Goal: Information Seeking & Learning: Learn about a topic

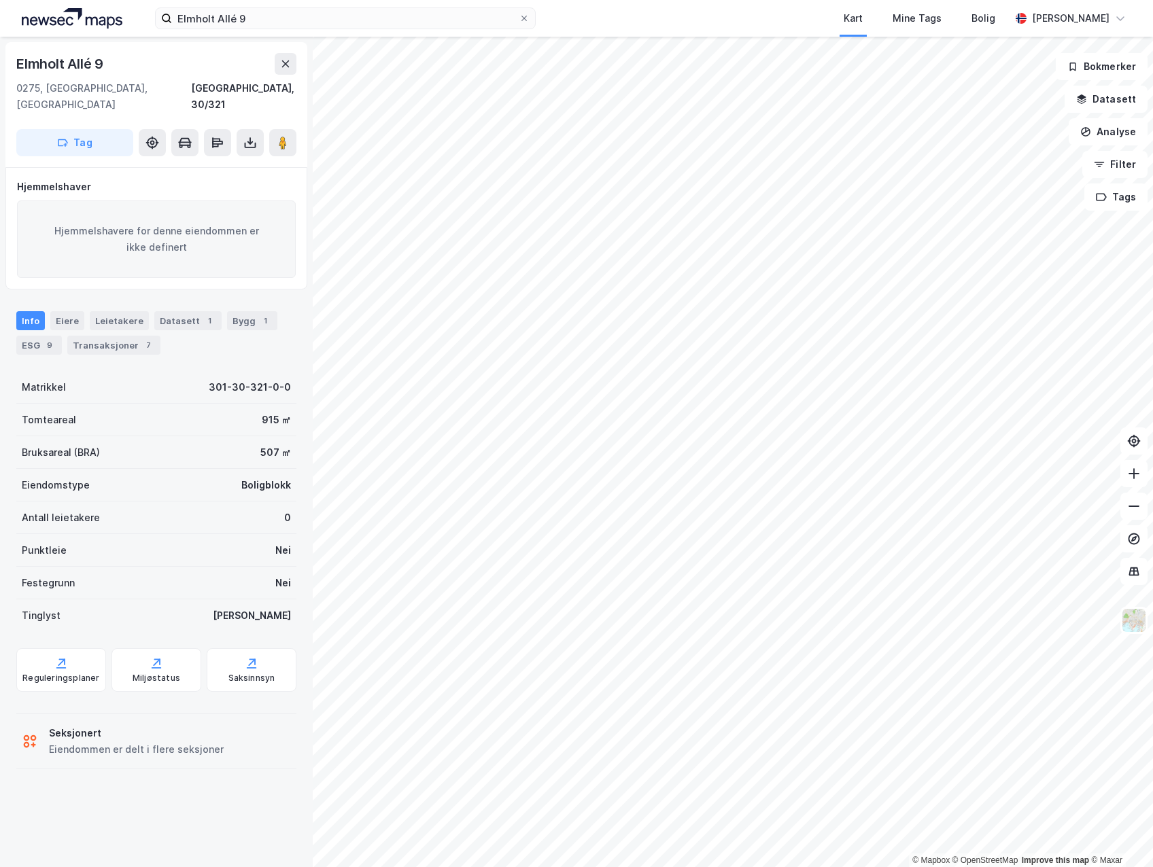
click at [25, 311] on div "Info" at bounding box center [30, 320] width 29 height 19
click at [126, 311] on div "Leietakere" at bounding box center [119, 320] width 59 height 19
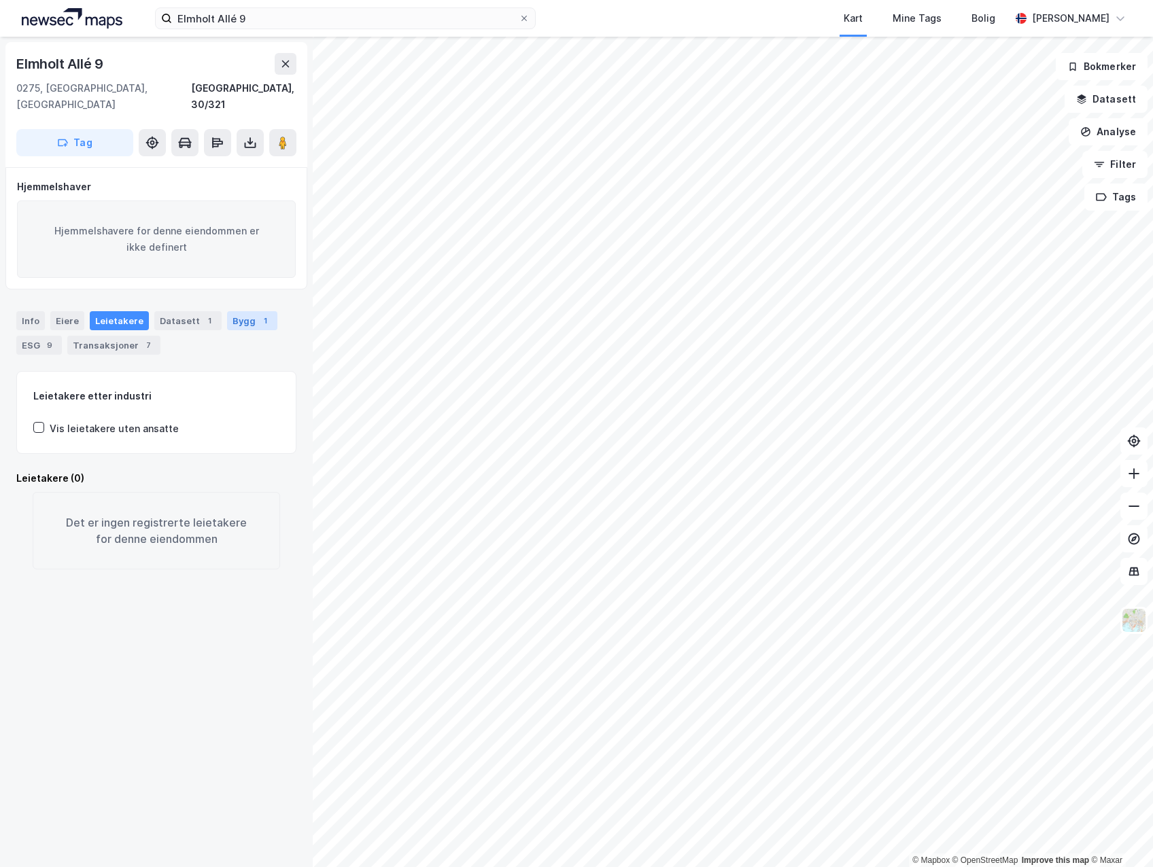
click at [232, 311] on div "Bygg 1" at bounding box center [252, 320] width 50 height 19
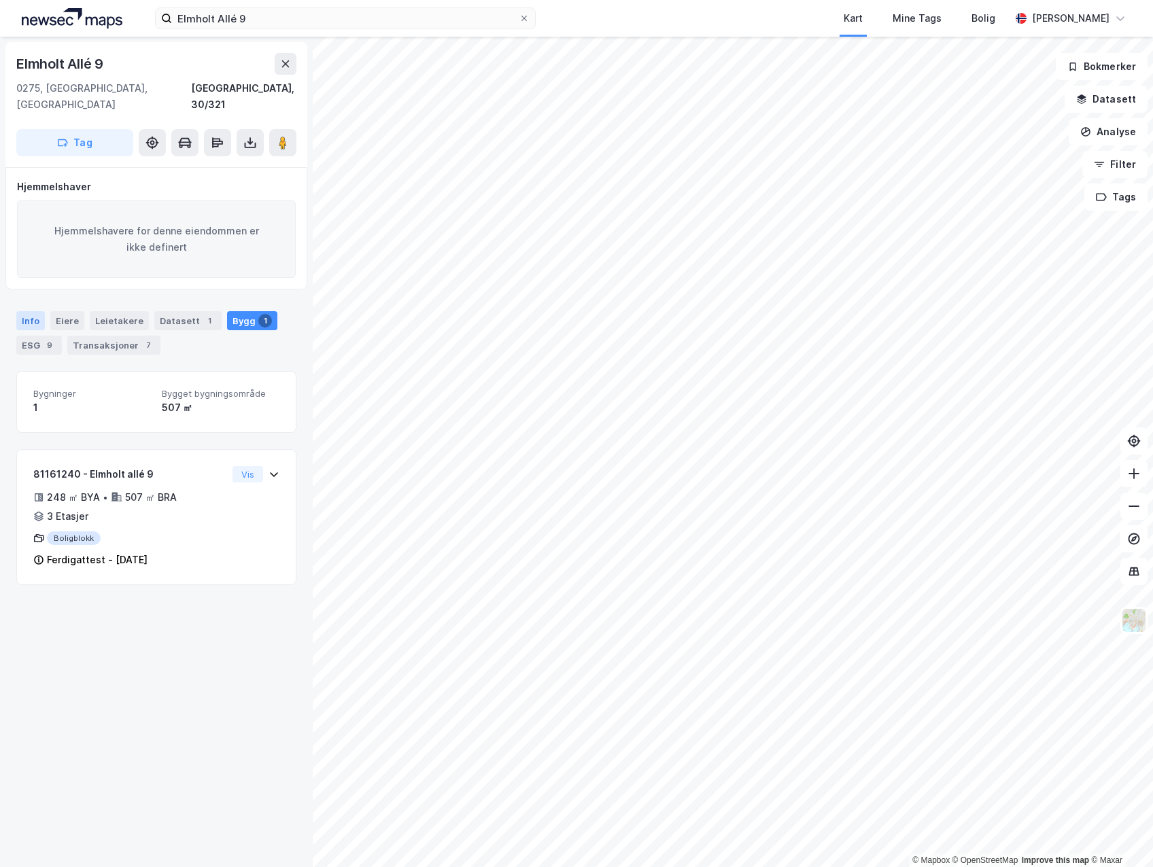
click at [31, 311] on div "Info" at bounding box center [30, 320] width 29 height 19
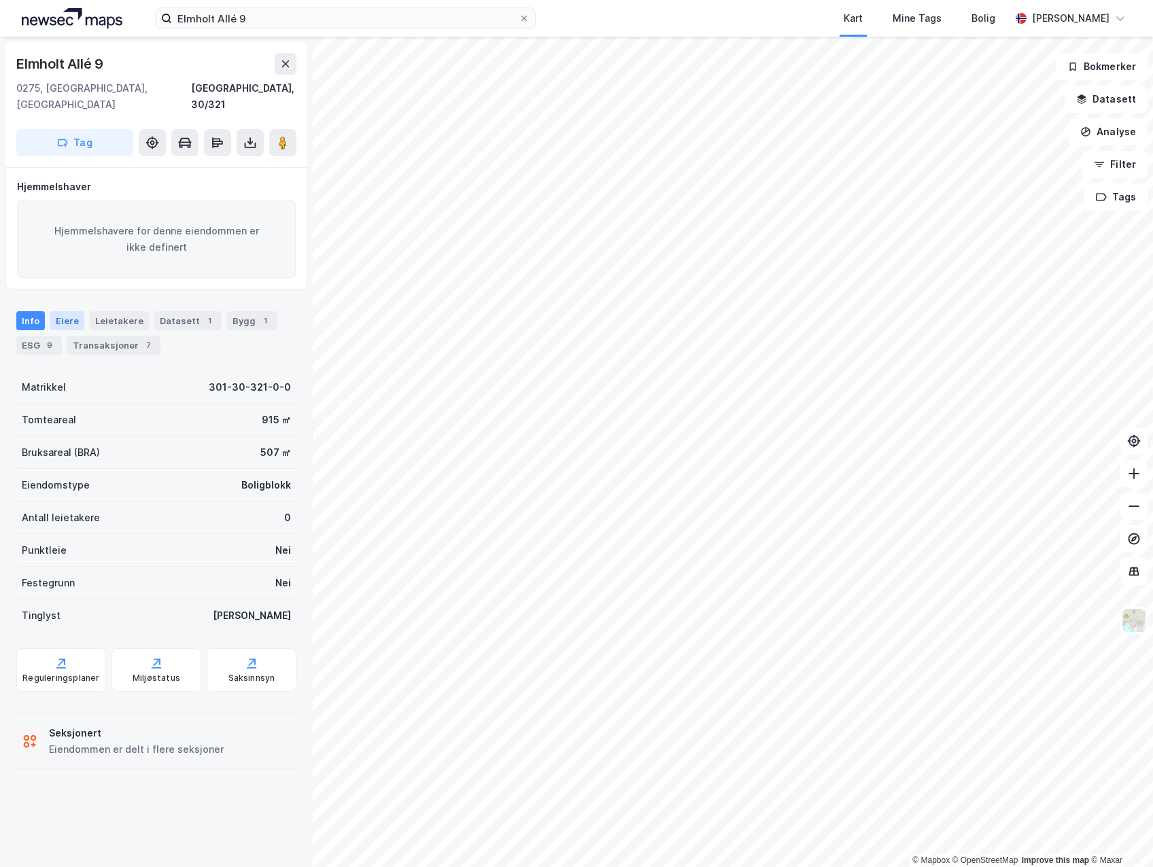
click at [67, 311] on div "Eiere" at bounding box center [67, 320] width 34 height 19
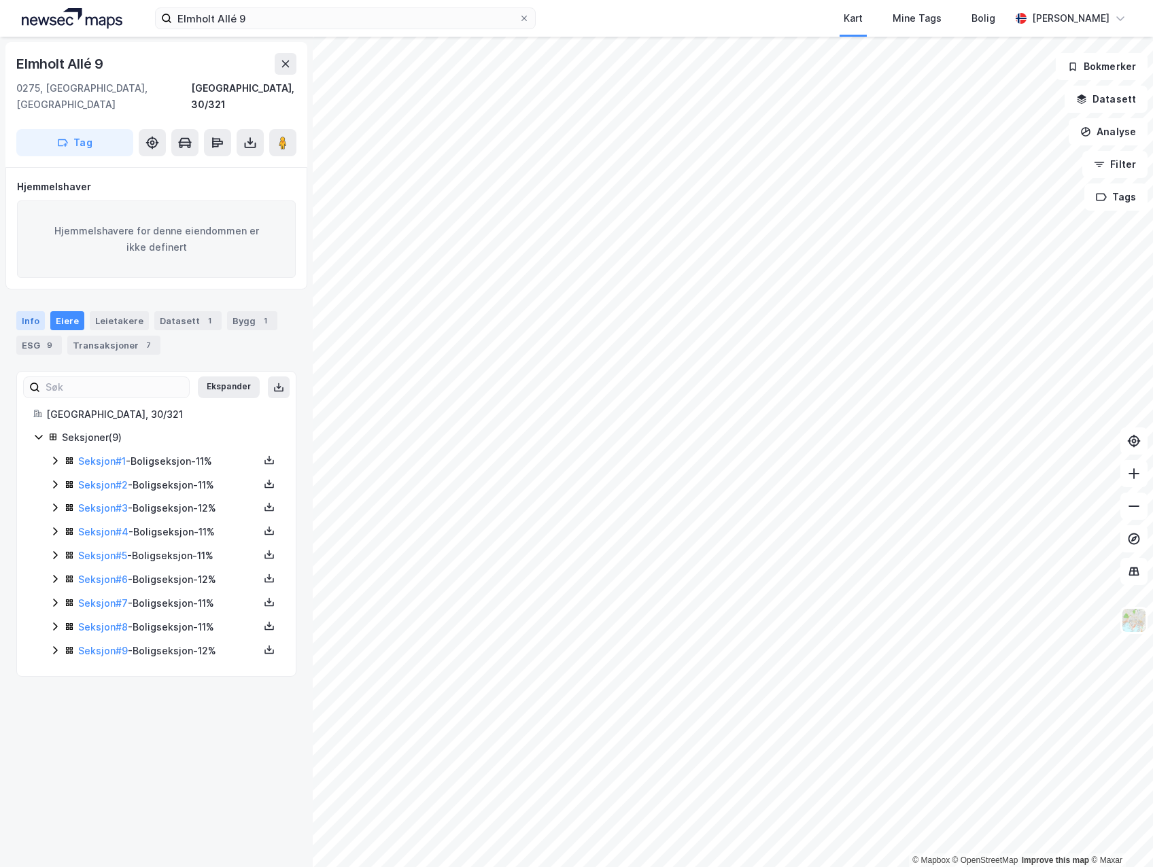
click at [24, 311] on div "Info" at bounding box center [30, 320] width 29 height 19
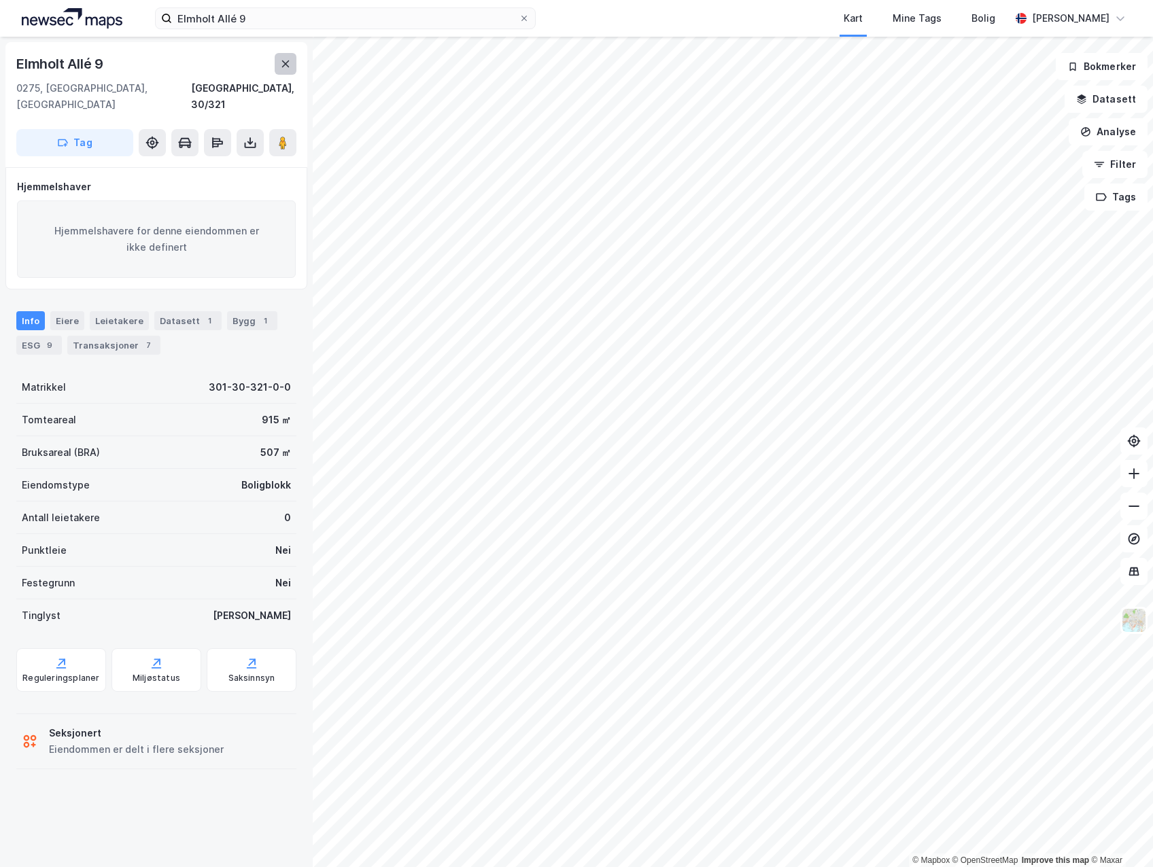
click at [286, 65] on icon at bounding box center [285, 64] width 7 height 7
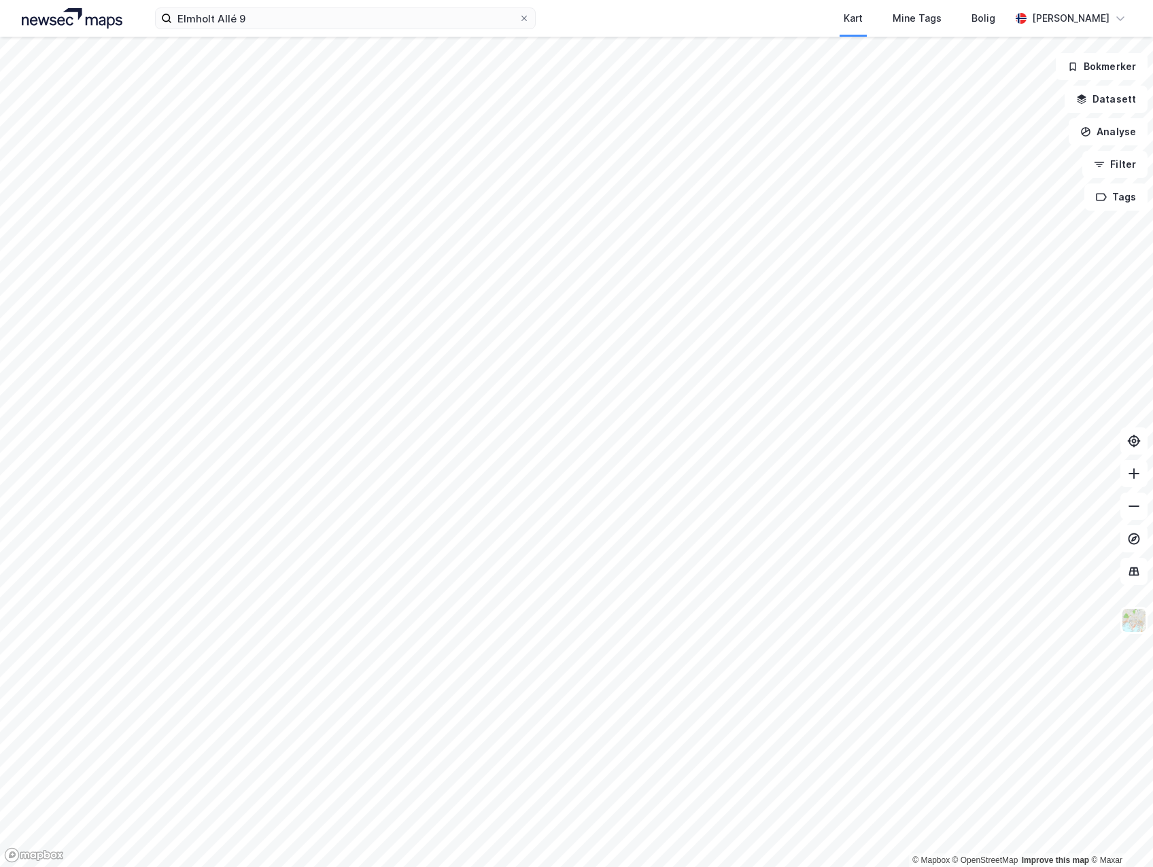
click at [378, 31] on div "Elmholt Allé 9 Kart Mine Tags Bolig [PERSON_NAME]" at bounding box center [576, 18] width 1153 height 37
click at [377, 16] on input "Elmholt Allé 9" at bounding box center [345, 18] width 347 height 20
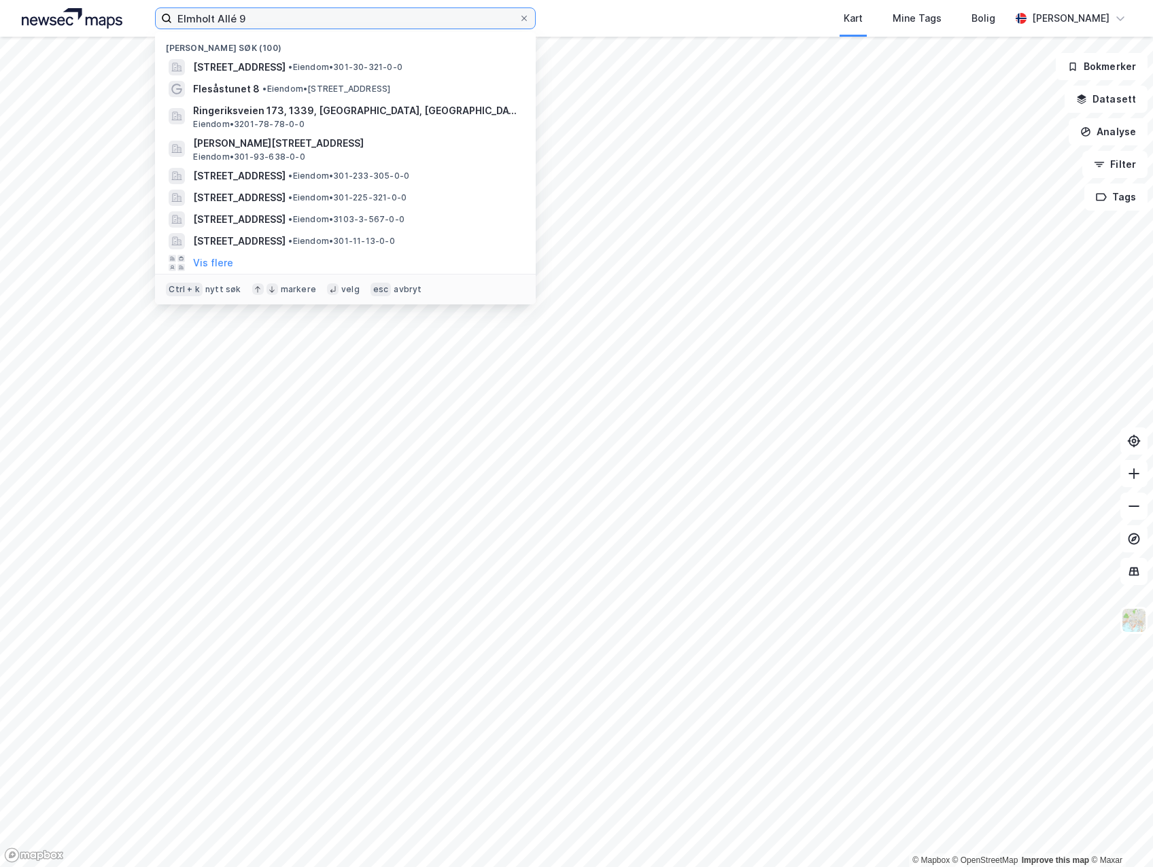
click at [403, 18] on input "Elmholt Allé 9" at bounding box center [345, 18] width 347 height 20
type input "Elmholt Allé 9"
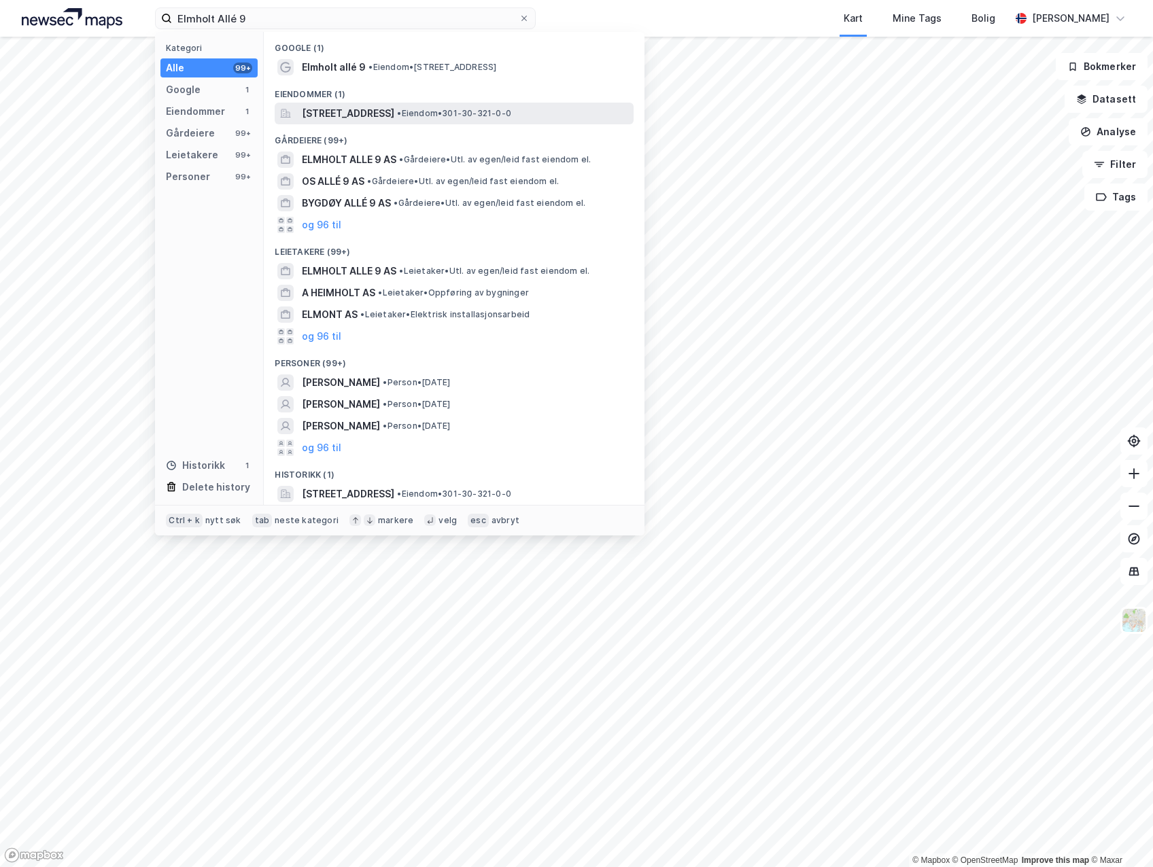
click at [341, 120] on span "[STREET_ADDRESS]" at bounding box center [348, 113] width 92 height 16
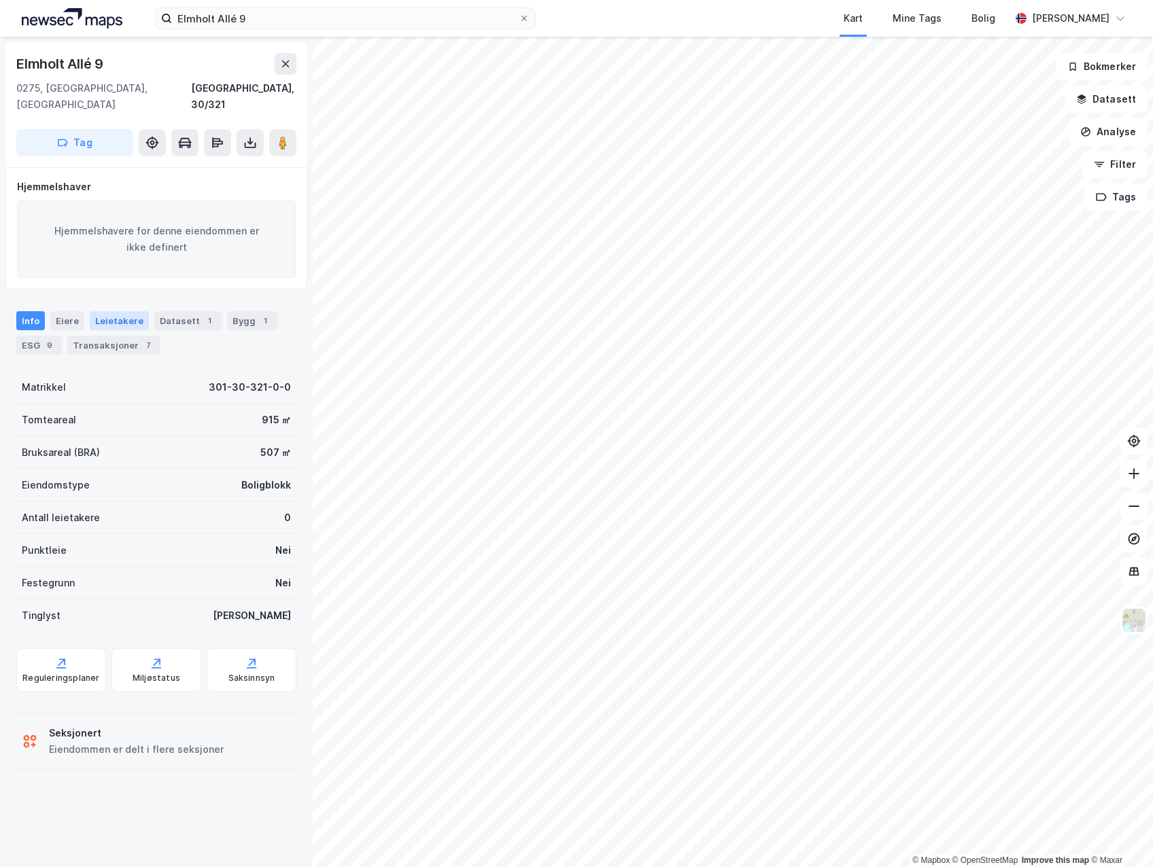
click at [123, 311] on div "Leietakere" at bounding box center [119, 320] width 59 height 19
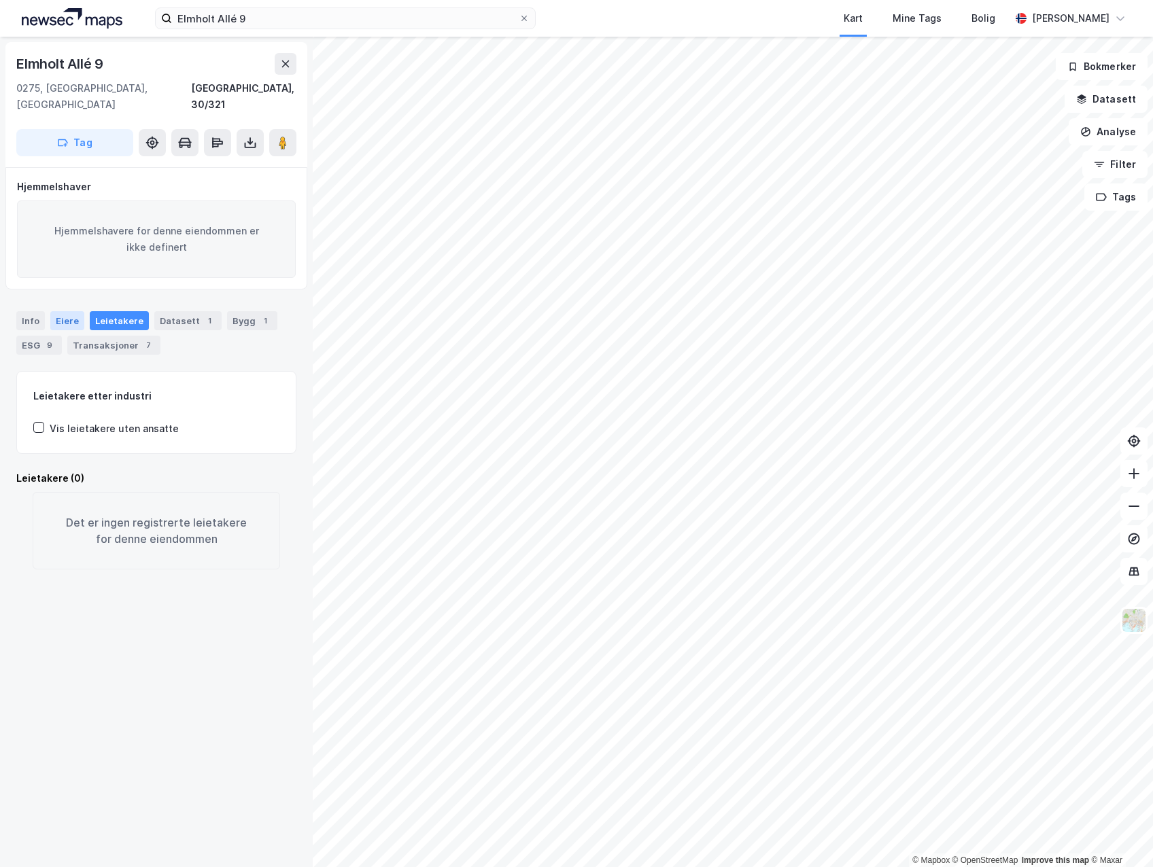
click at [65, 311] on div "Eiere" at bounding box center [67, 320] width 34 height 19
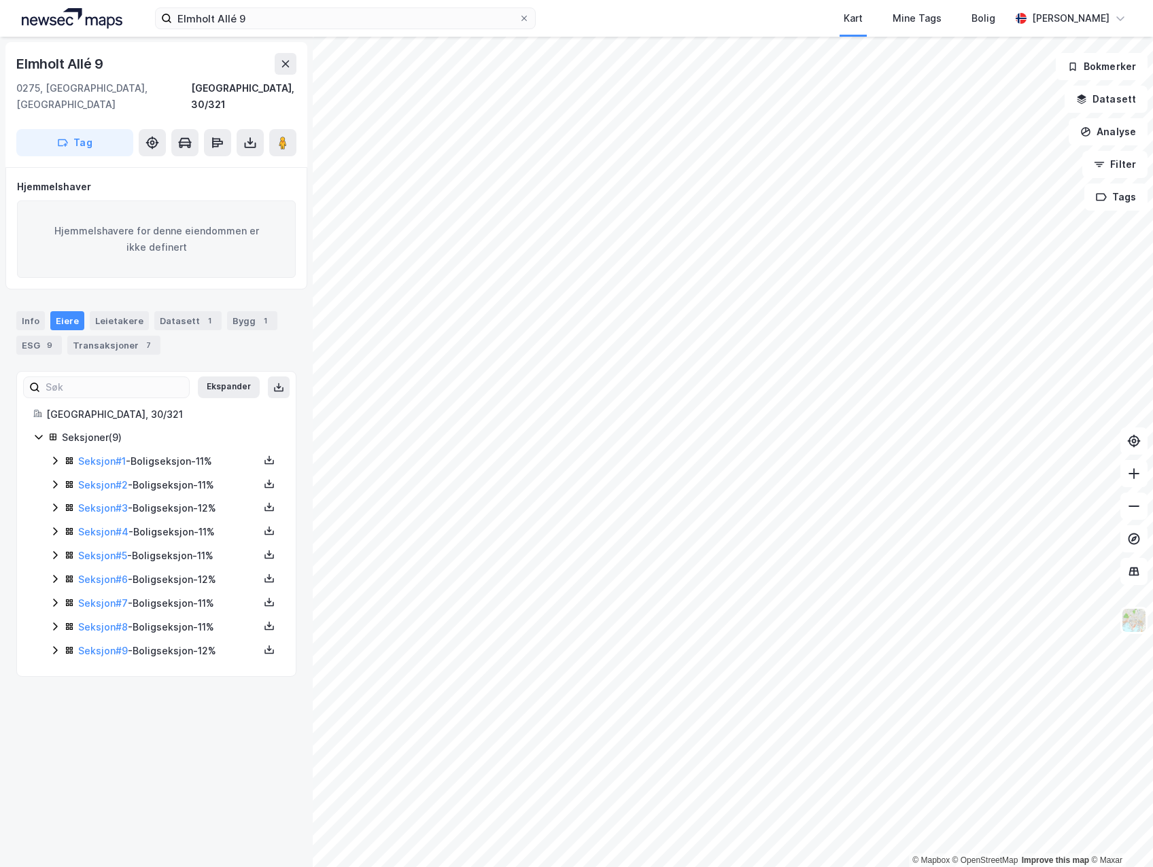
click at [38, 295] on div "Info [PERSON_NAME] Datasett 1 Bygg 1 ESG 9 Transaksjoner 7" at bounding box center [156, 327] width 313 height 65
click at [38, 311] on div "Info" at bounding box center [30, 320] width 29 height 19
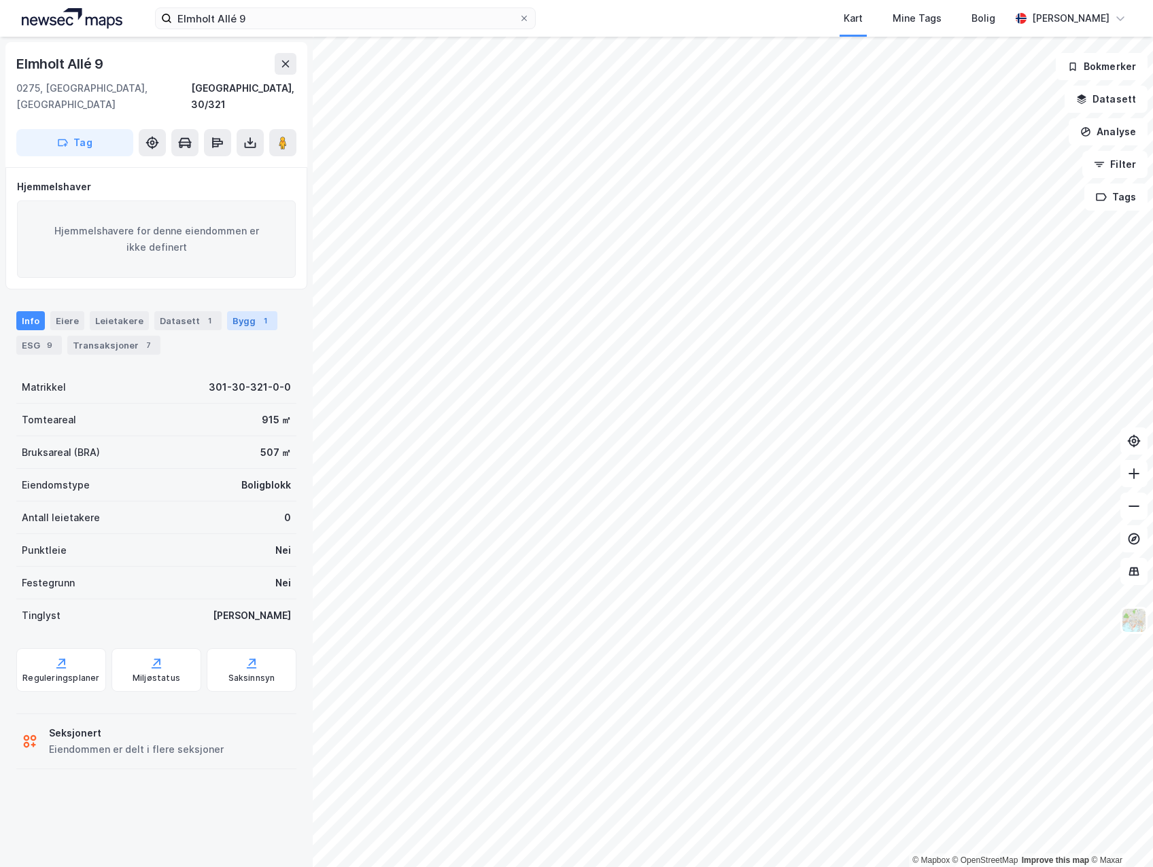
click at [239, 312] on div "Bygg 1" at bounding box center [252, 320] width 50 height 19
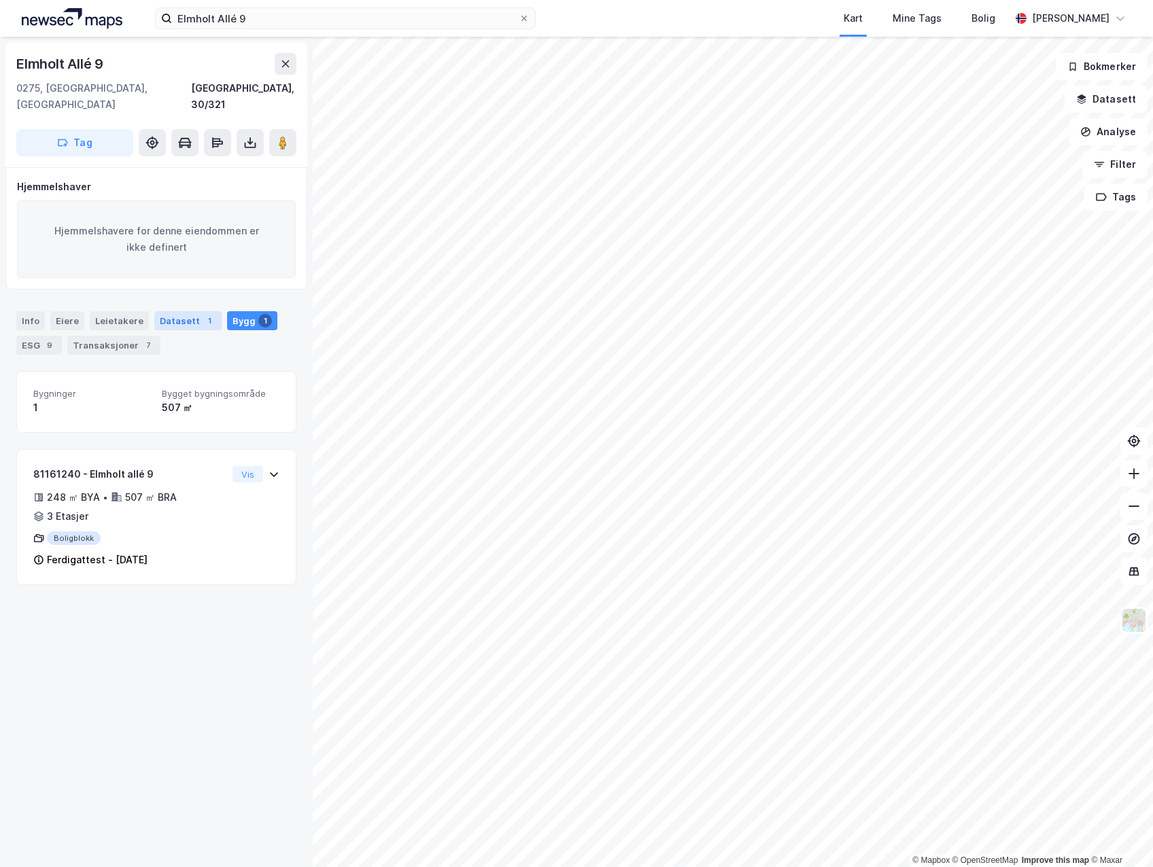
click at [182, 311] on div "Datasett 1" at bounding box center [187, 320] width 67 height 19
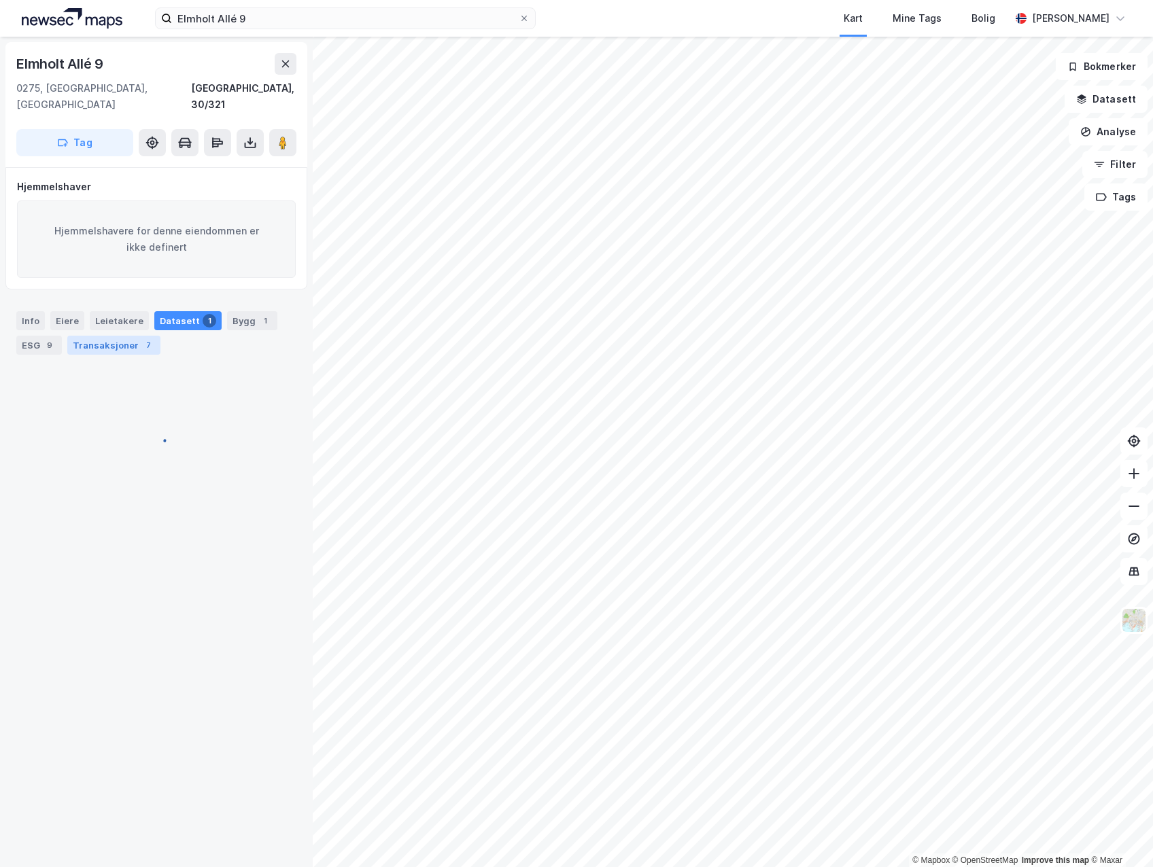
click at [109, 336] on div "Transaksjoner 7" at bounding box center [113, 345] width 93 height 19
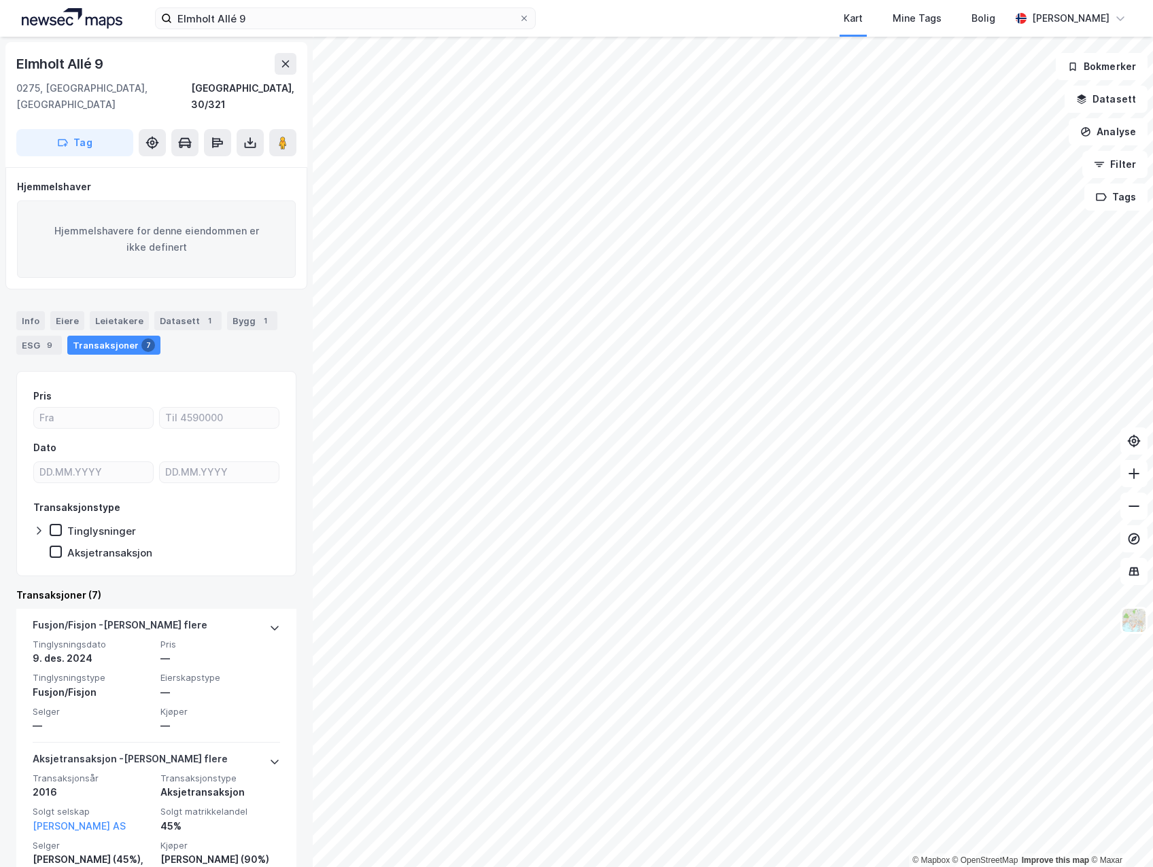
click at [224, 179] on div "Hjemmelshaver" at bounding box center [156, 187] width 279 height 16
